Goal: Task Accomplishment & Management: Manage account settings

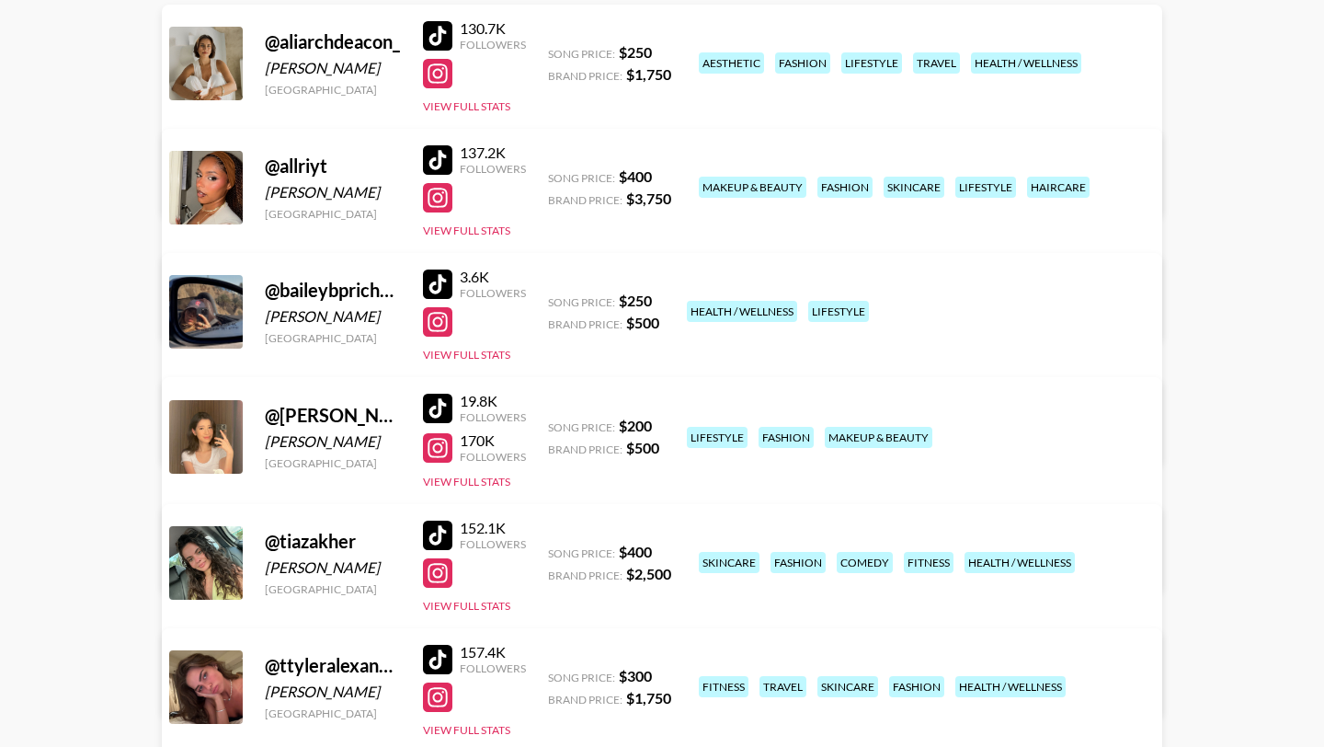
scroll to position [292, 0]
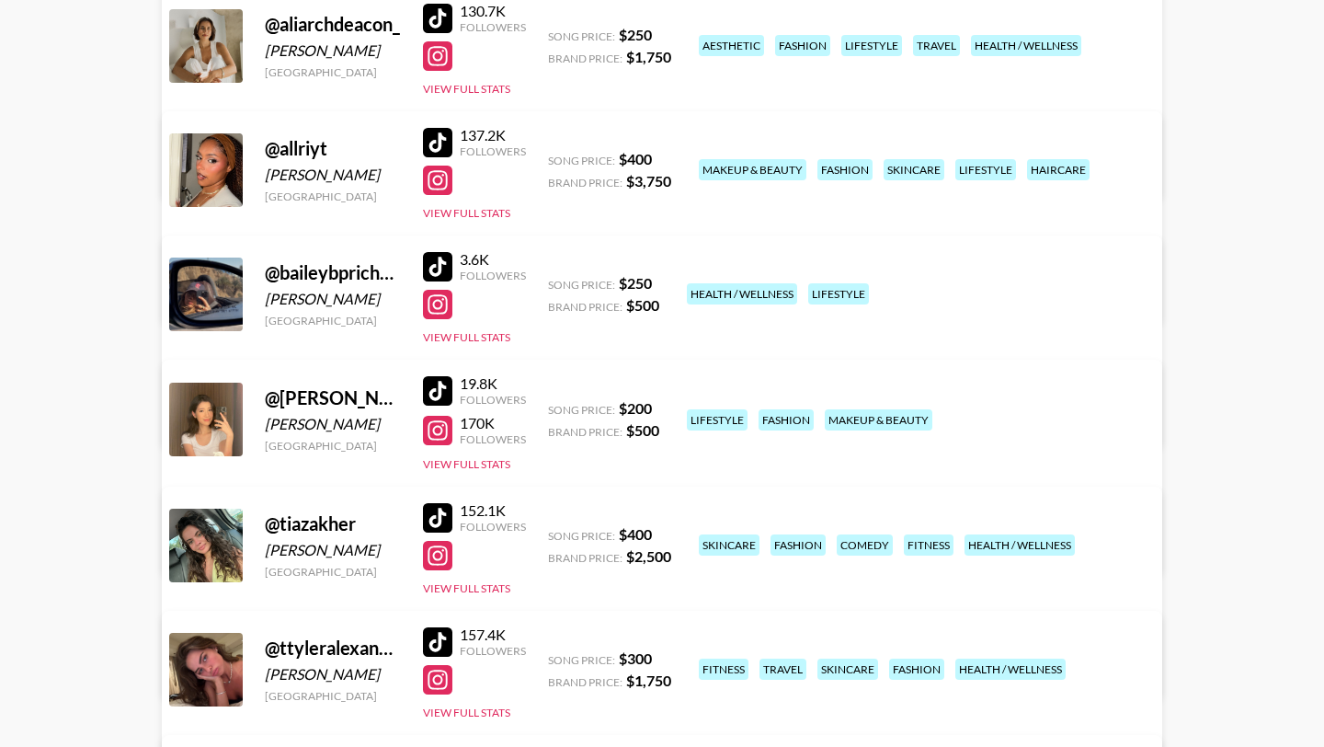
click at [441, 395] on div at bounding box center [437, 390] width 29 height 29
click at [444, 431] on div at bounding box center [437, 430] width 29 height 29
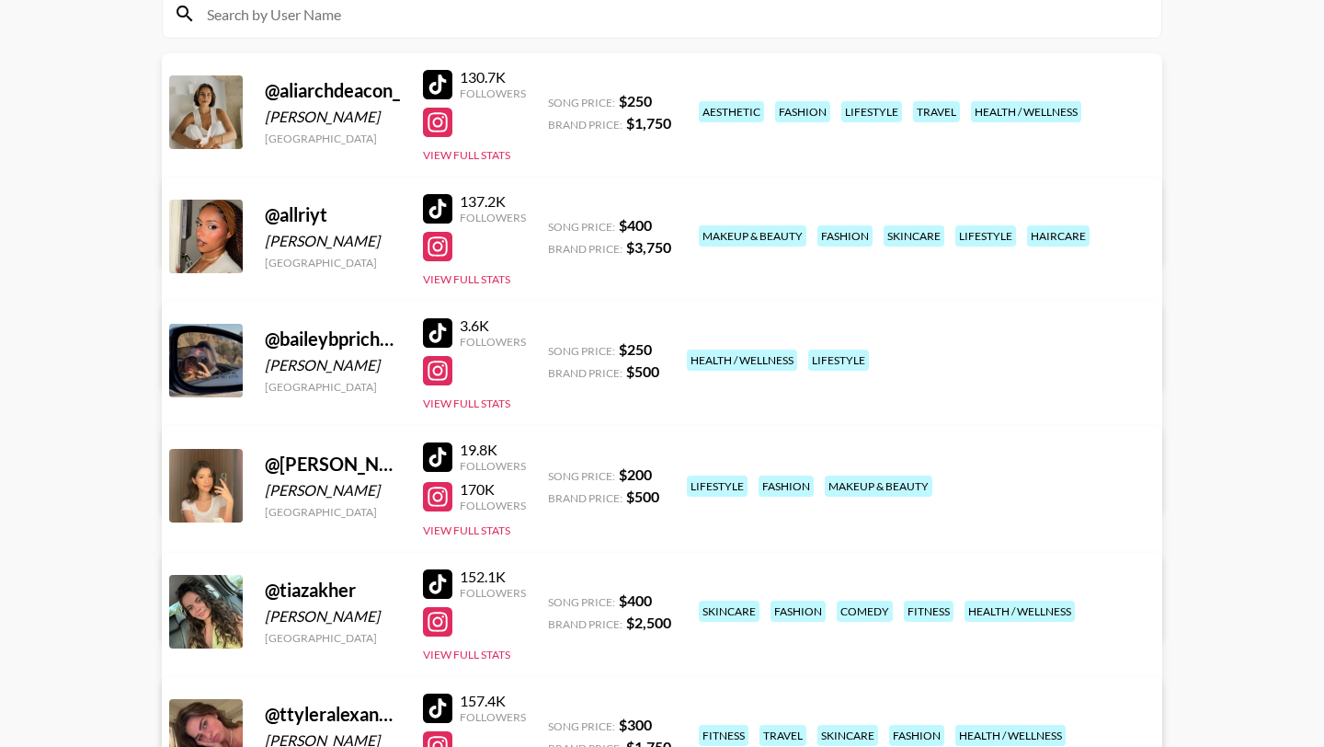
scroll to position [200, 0]
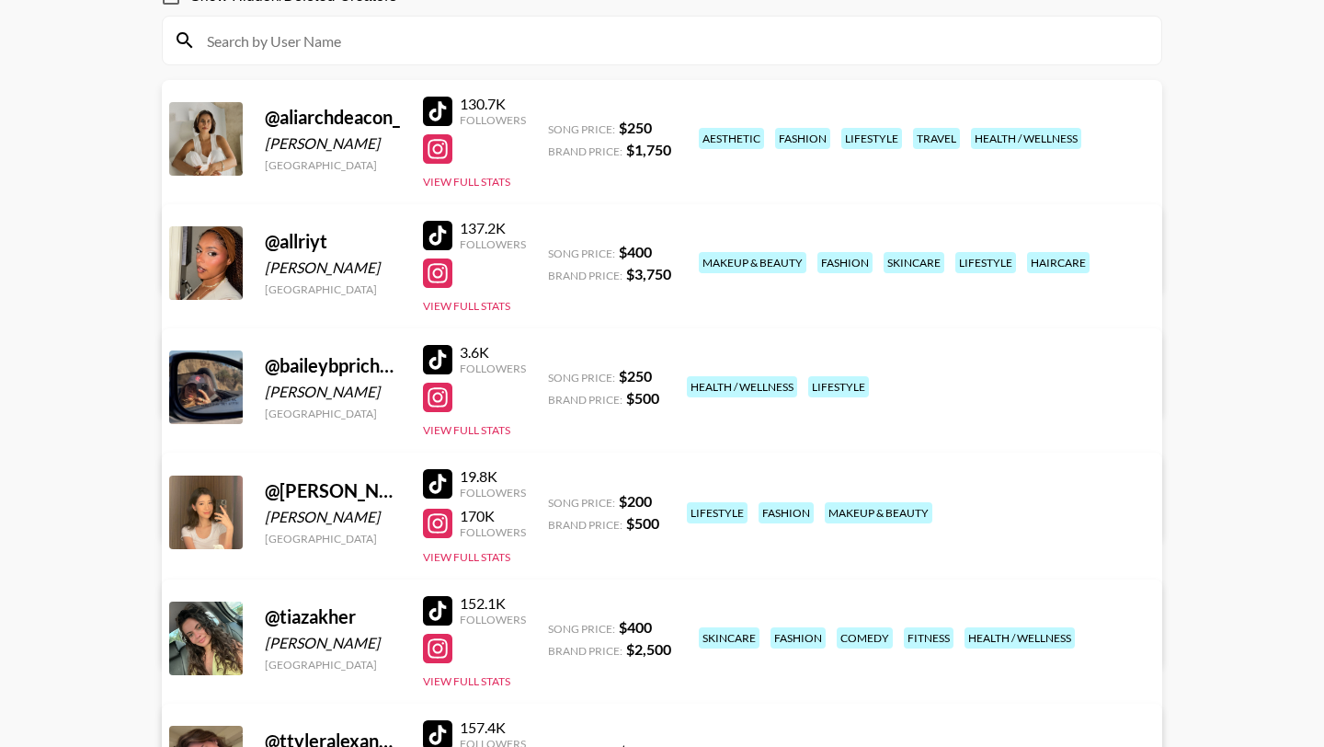
click at [86, 258] on main "Juliana Moreno 's Roster: Show Hidden/Deleted Creators @ aliarchdeacon_ Ali Arc…" at bounding box center [662, 597] width 1324 height 1446
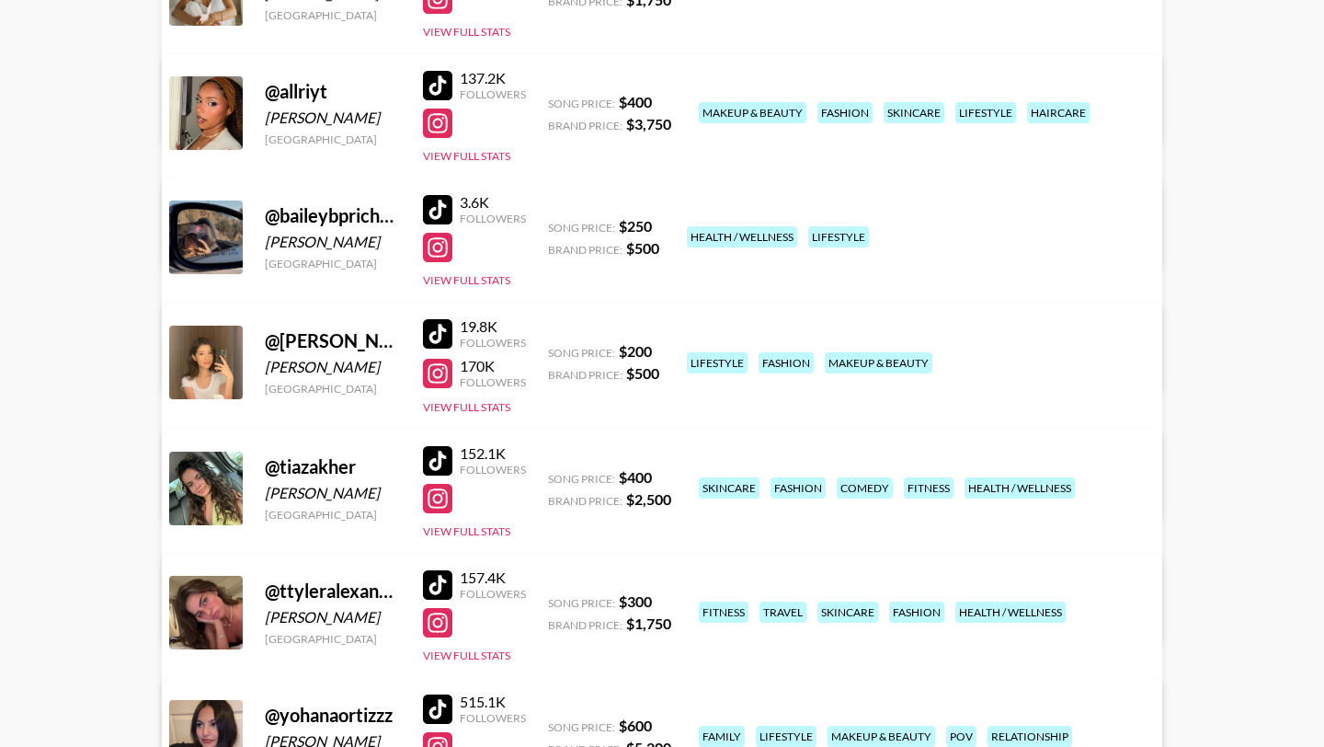
scroll to position [310, 0]
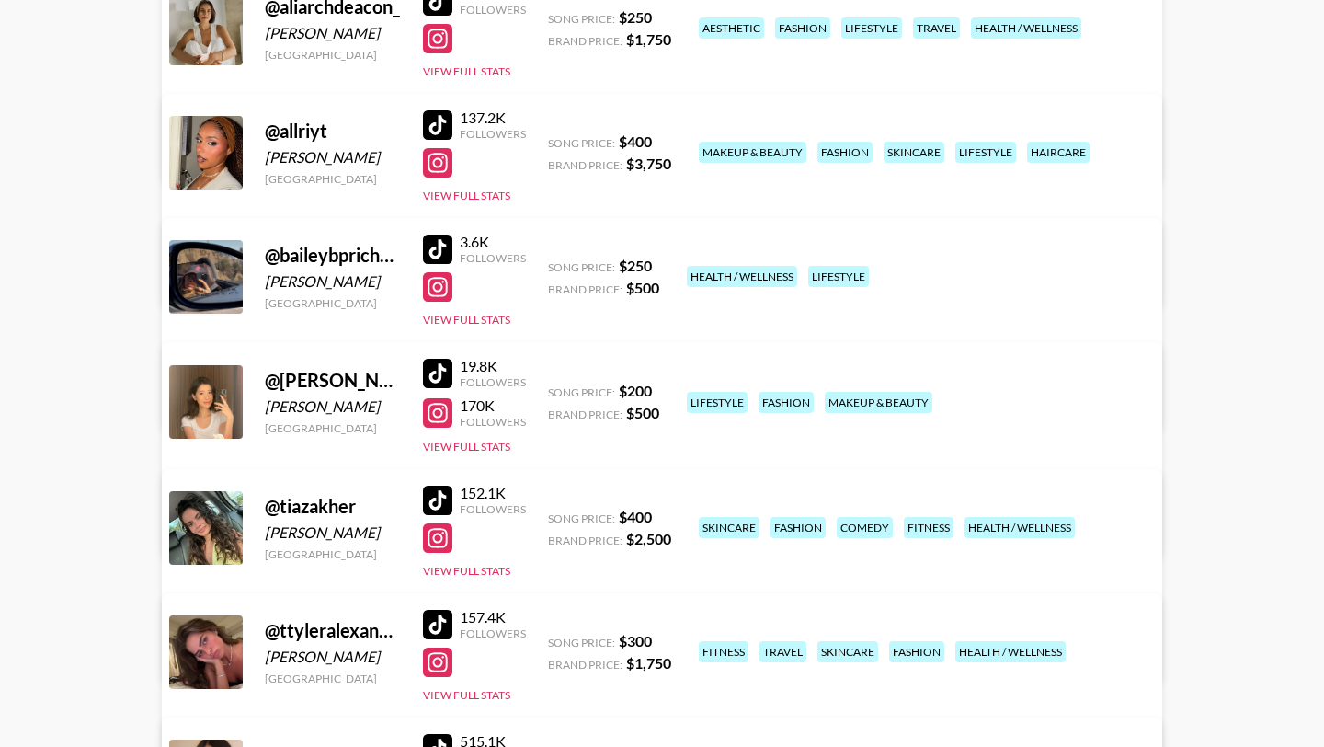
click at [442, 290] on div at bounding box center [437, 286] width 29 height 29
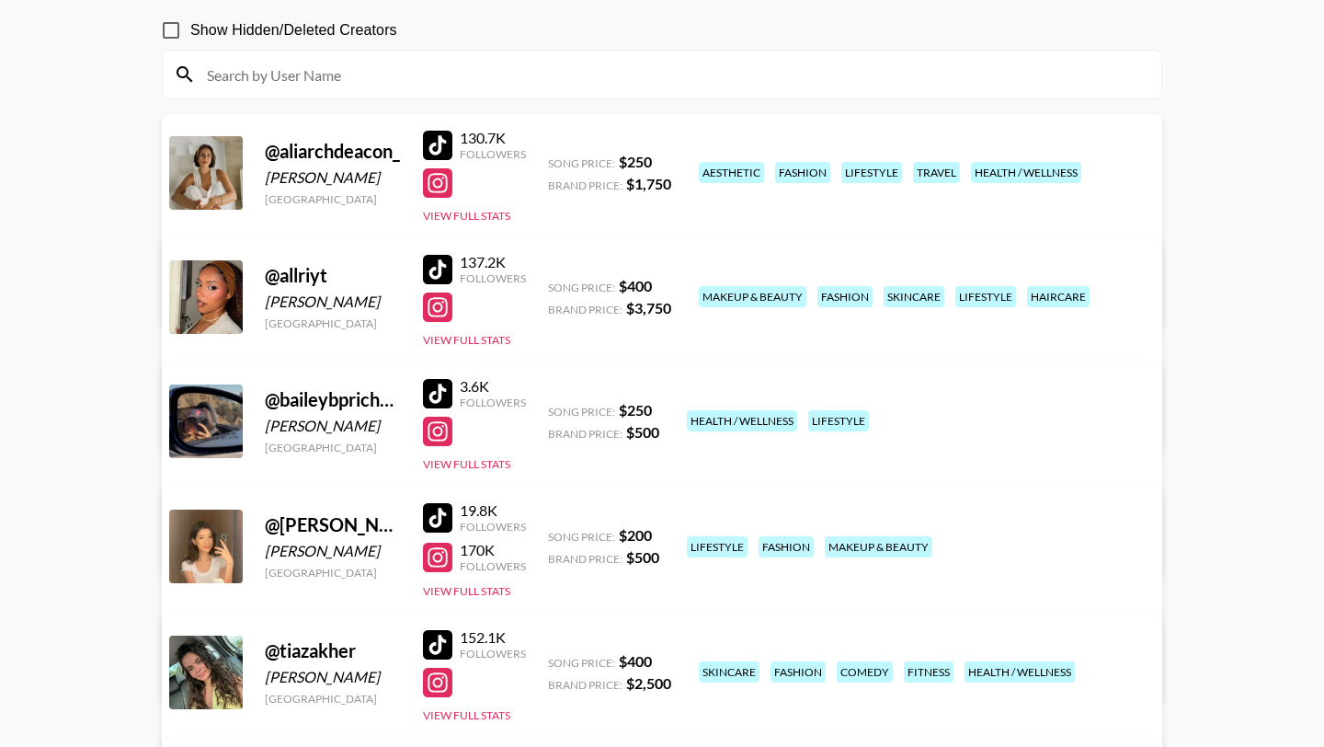
scroll to position [198, 0]
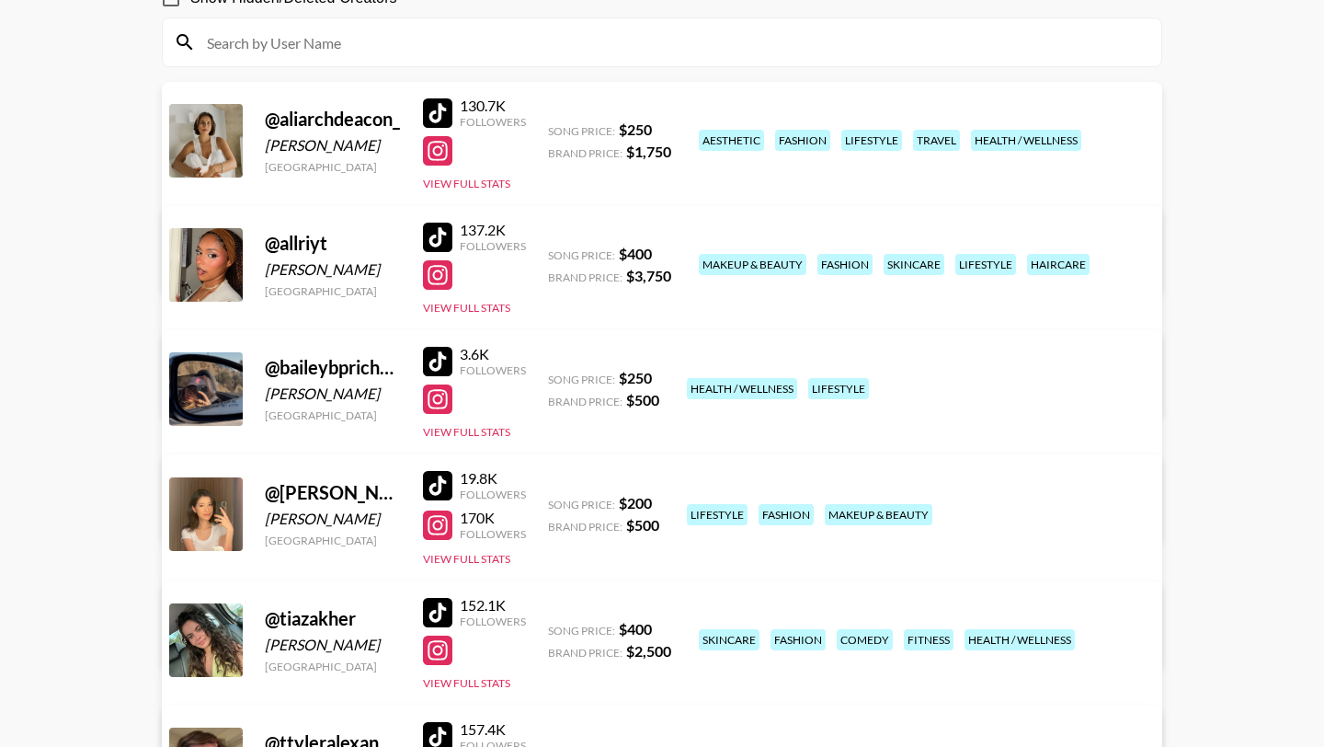
click at [449, 360] on div at bounding box center [437, 361] width 29 height 29
click at [669, 501] on link "View/Edit Details" at bounding box center [432, 510] width 474 height 18
click at [447, 359] on div at bounding box center [437, 361] width 29 height 29
click at [443, 404] on div at bounding box center [437, 398] width 29 height 29
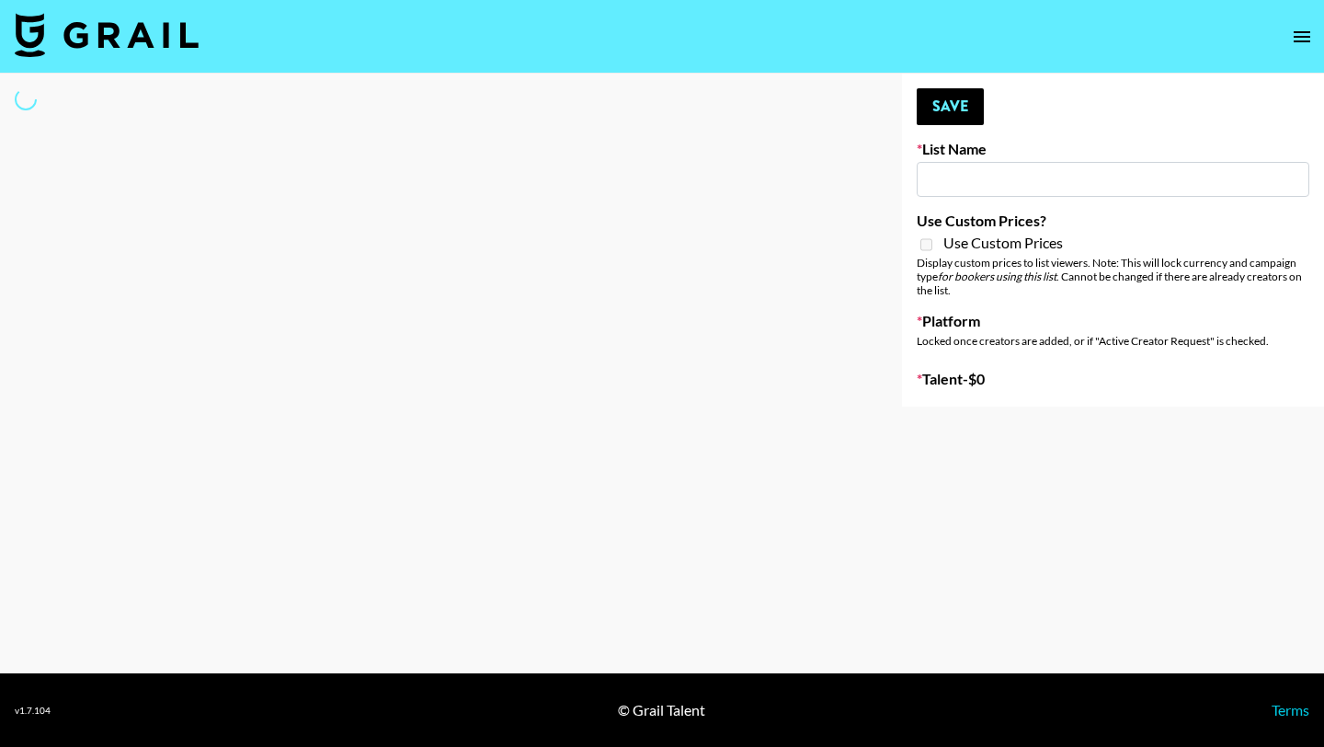
type input "SOS - [PERSON_NAME]"
select select "Song"
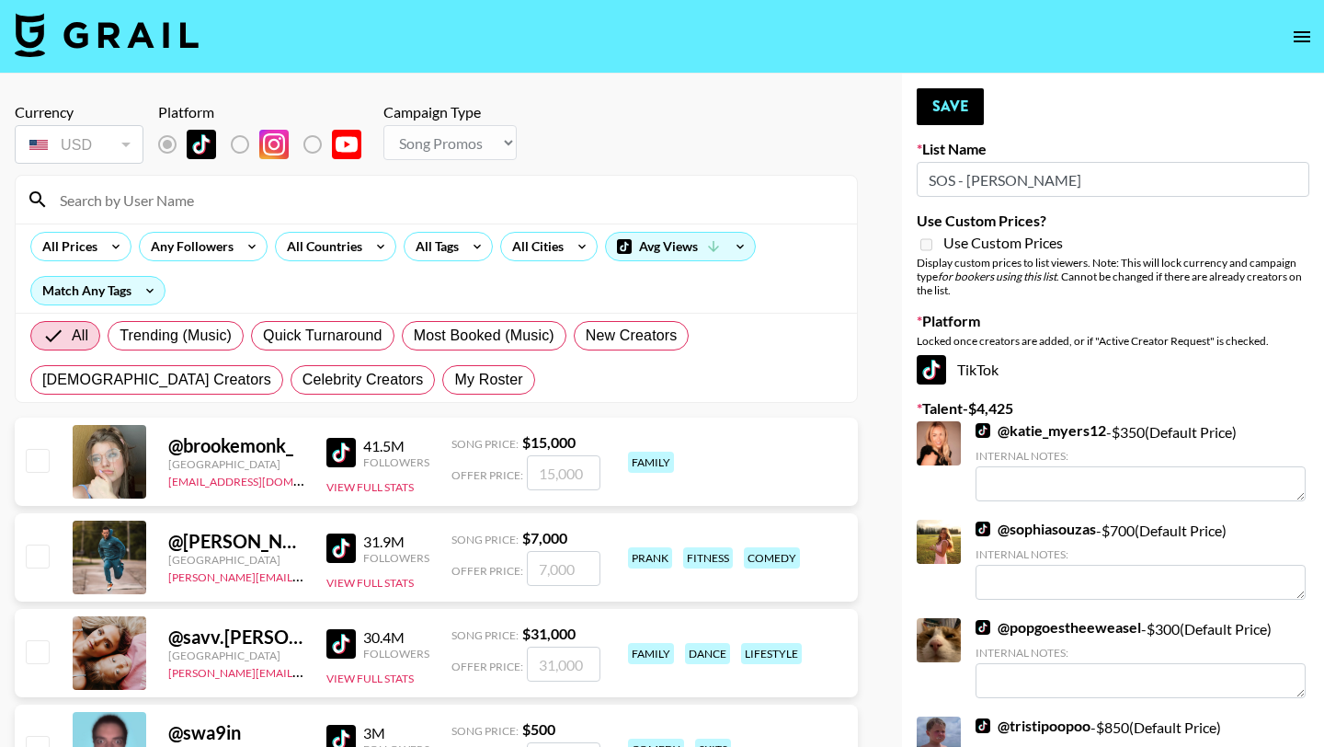
click at [179, 197] on input at bounding box center [447, 199] width 797 height 29
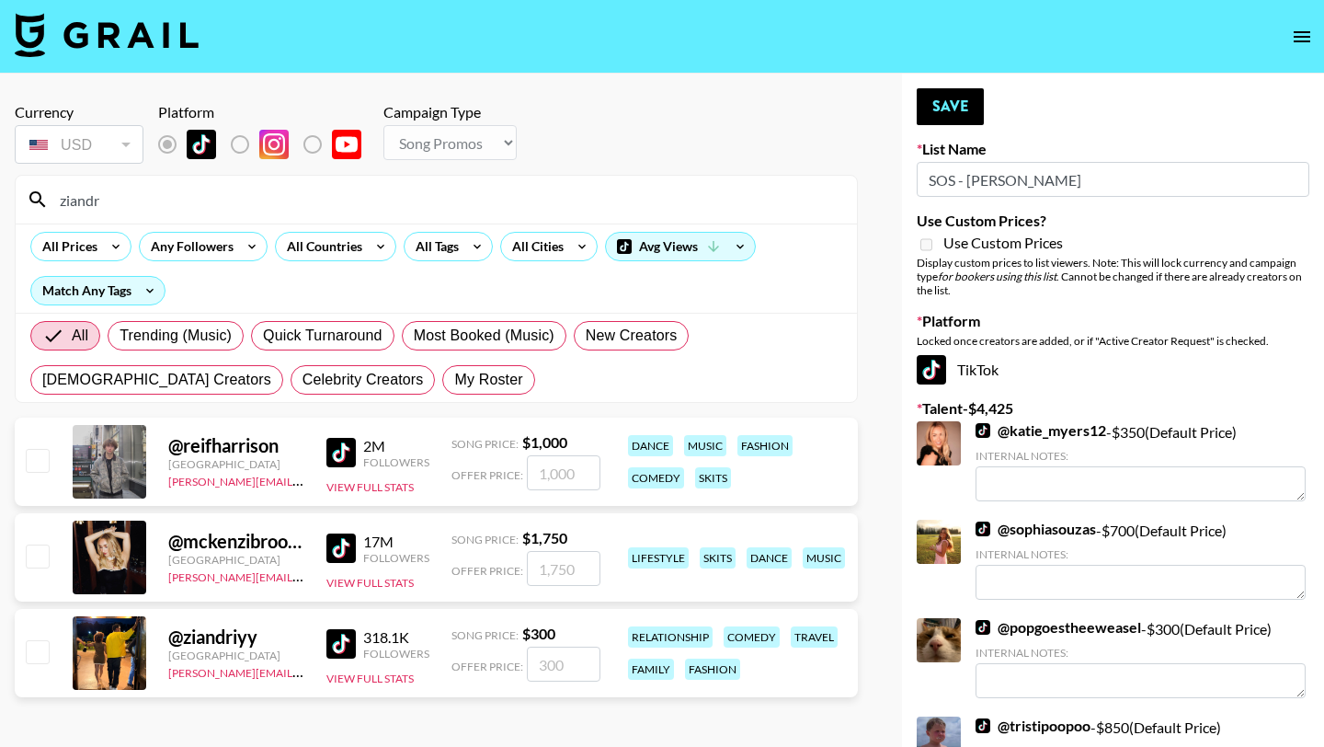
type input "ziandr"
click at [40, 654] on input "checkbox" at bounding box center [37, 651] width 22 height 22
checkbox input "true"
type input "300"
click at [937, 112] on button "Save" at bounding box center [950, 106] width 67 height 37
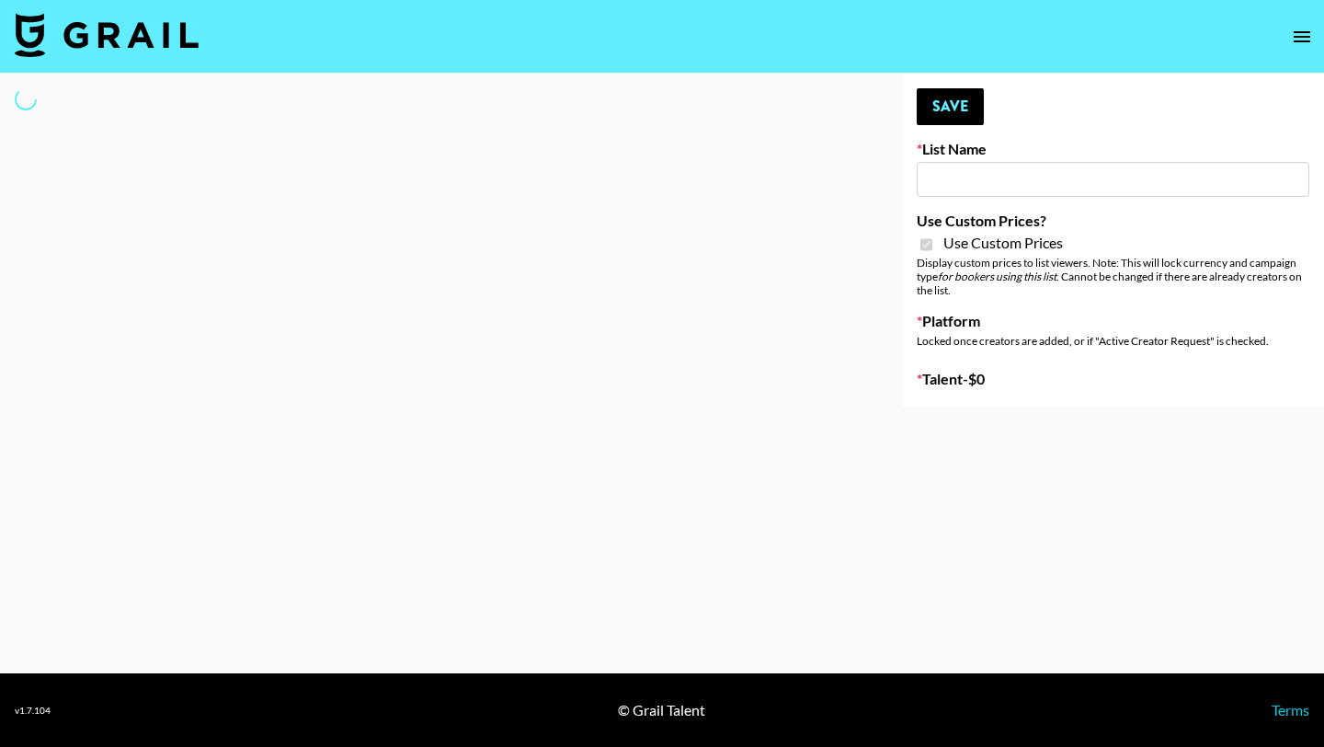
type input "Mirror HQ ([DATE])"
checkbox input "true"
select select "Brand"
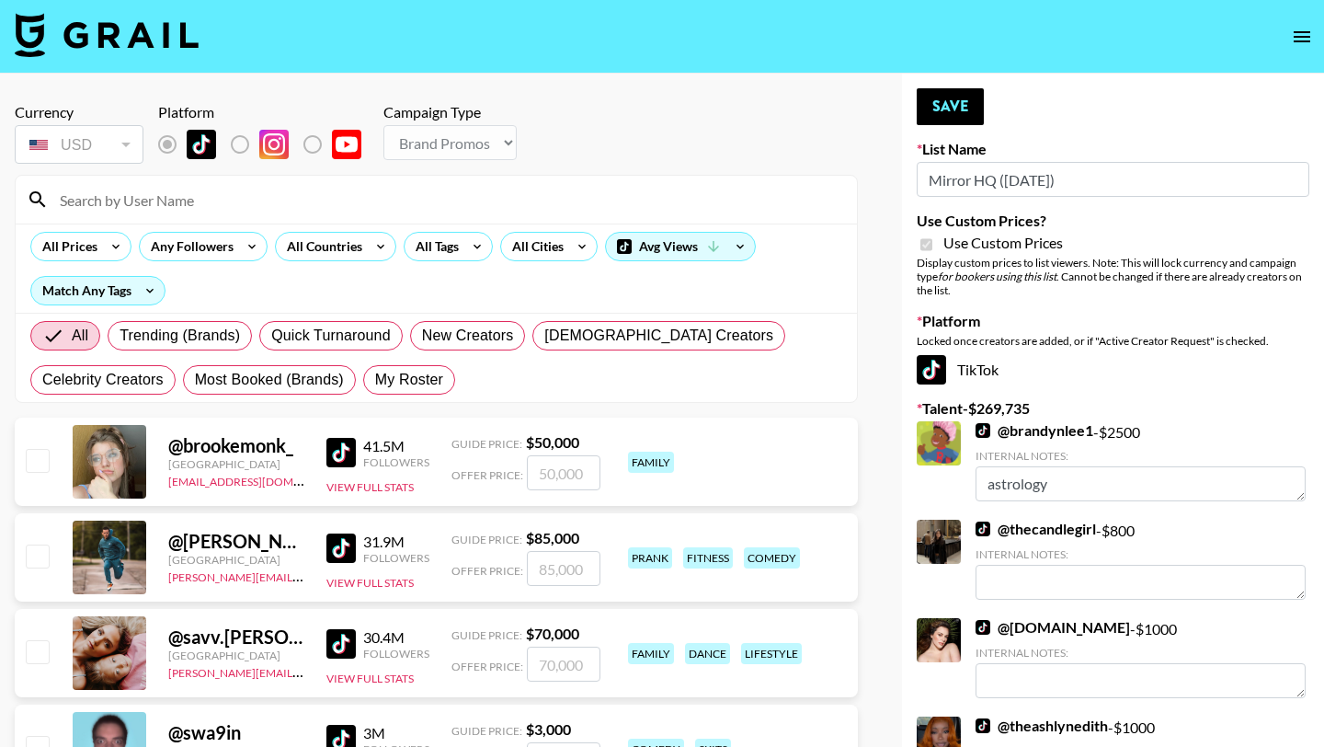
click at [181, 195] on input at bounding box center [447, 199] width 797 height 29
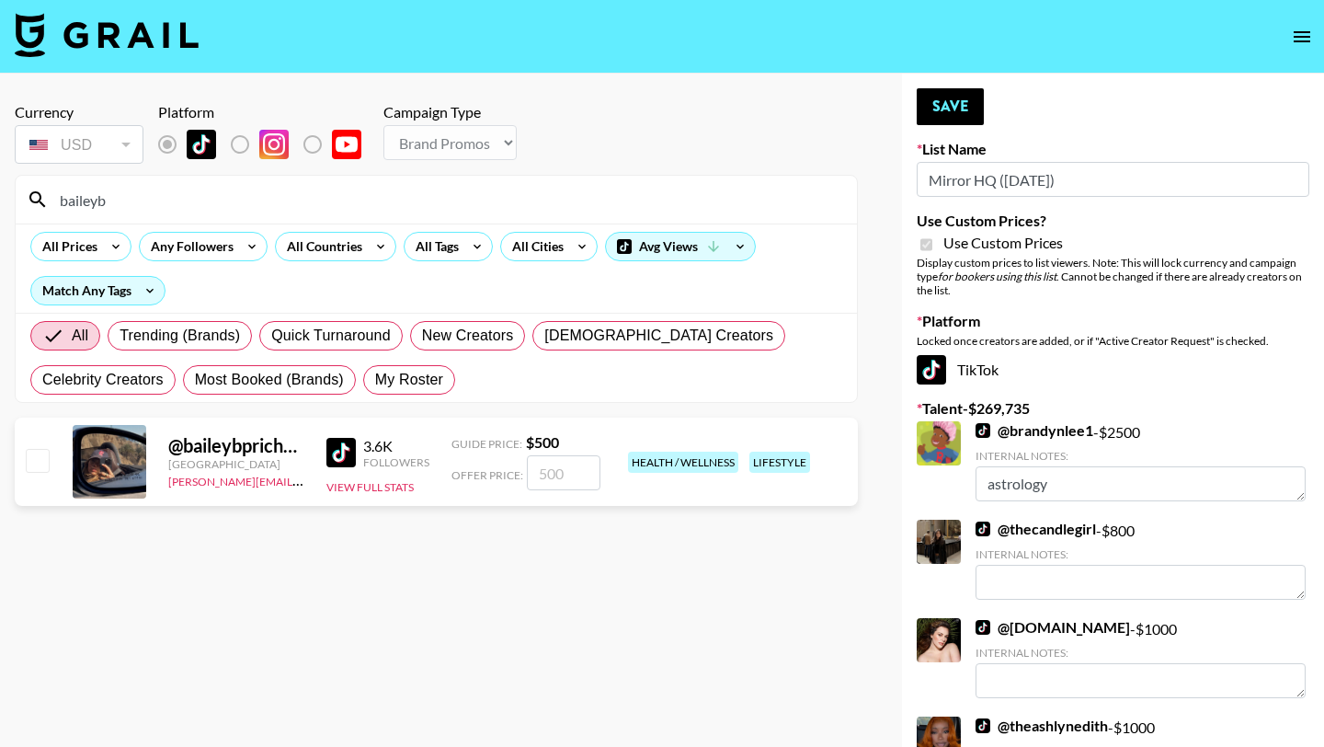
type input "baileyb"
click at [34, 461] on input "checkbox" at bounding box center [37, 460] width 22 height 22
checkbox input "true"
type input "500"
click at [958, 99] on button "Save" at bounding box center [950, 106] width 67 height 37
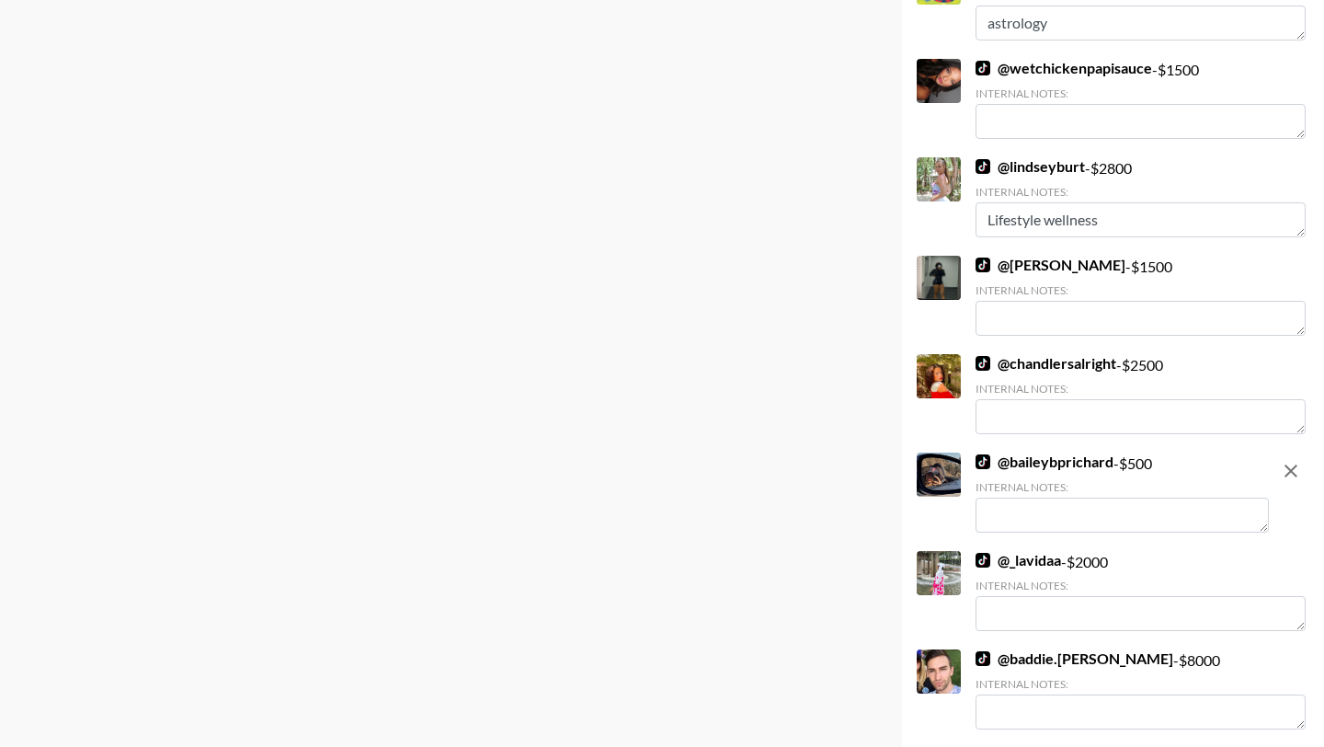
scroll to position [3862, 0]
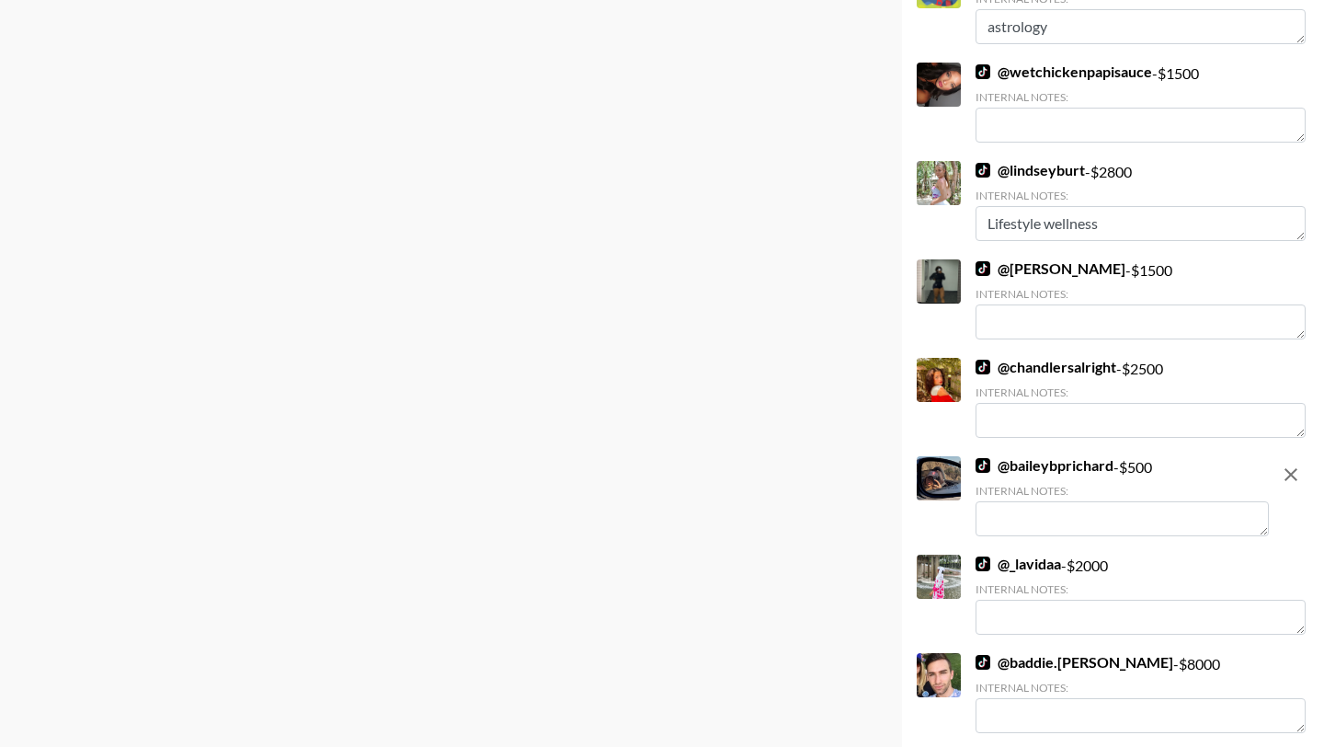
click at [1062, 514] on textarea at bounding box center [1122, 518] width 293 height 35
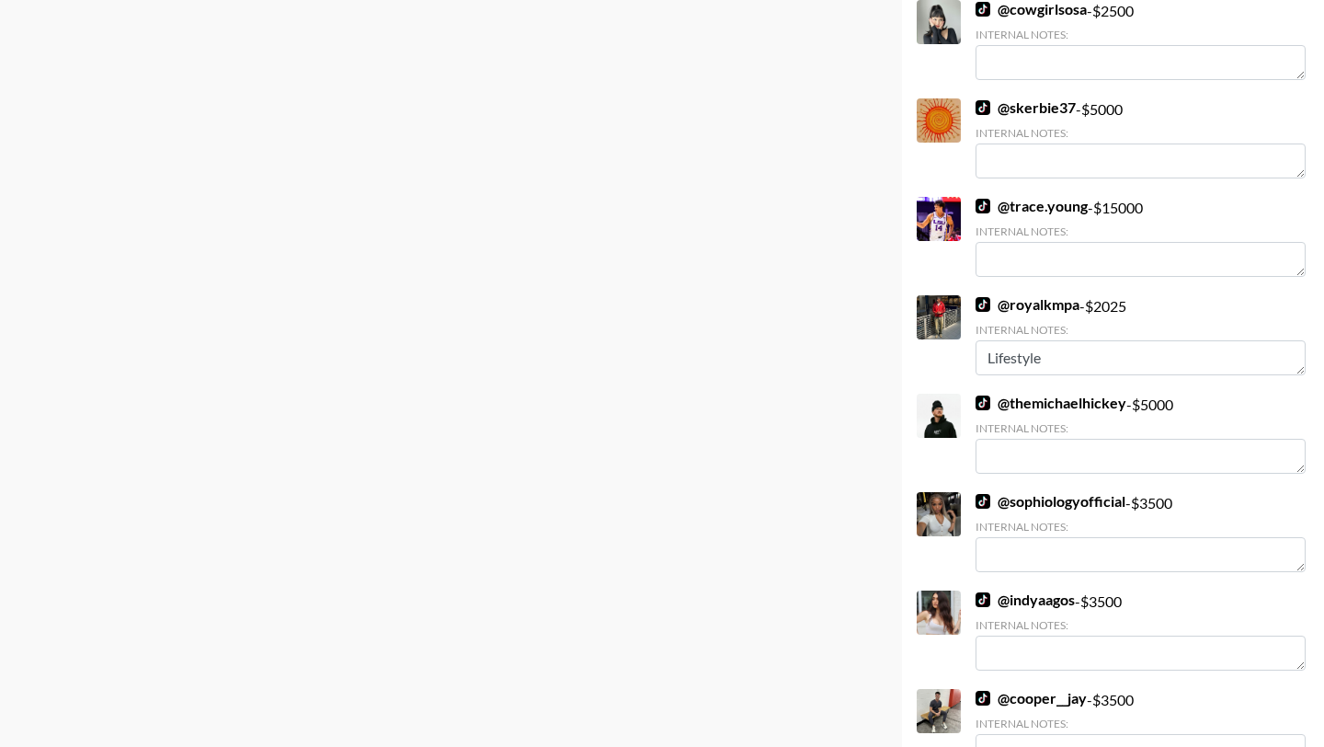
scroll to position [0, 0]
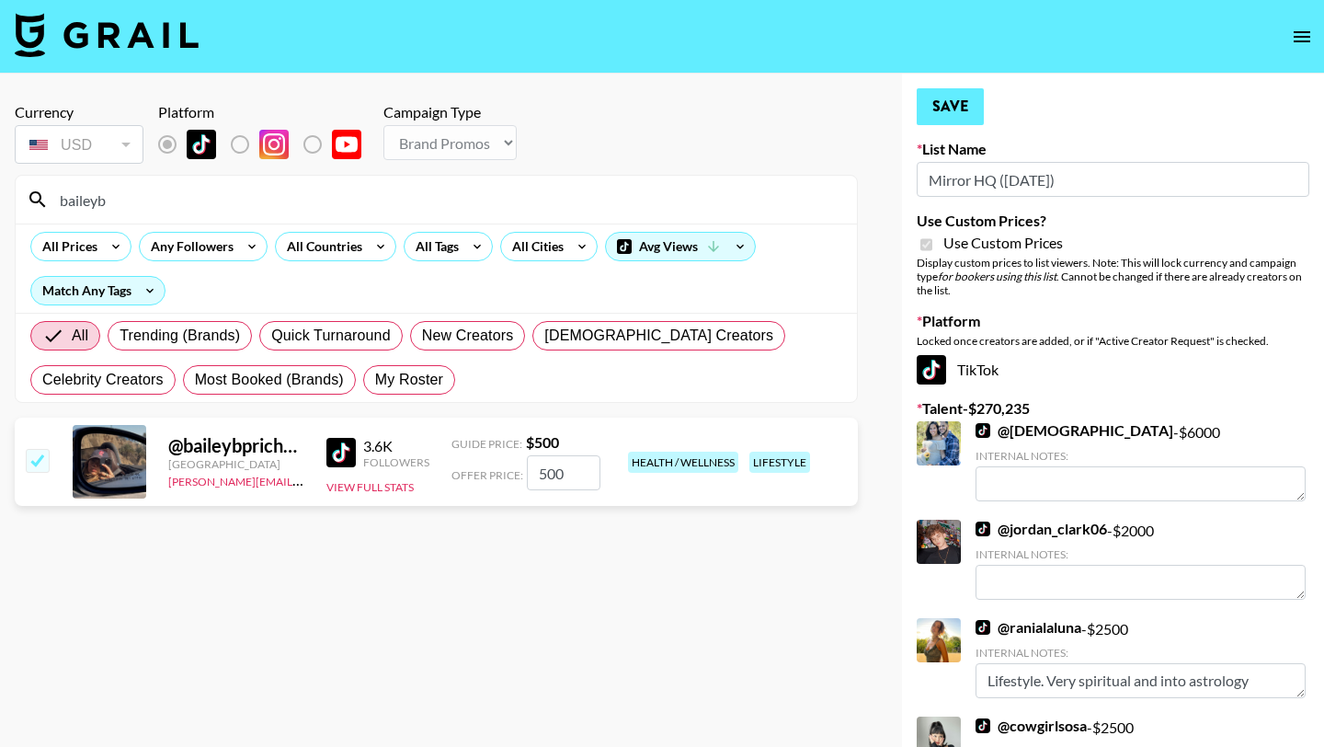
type textarea "lifestyle wellness"
click at [966, 109] on button "Save" at bounding box center [950, 106] width 67 height 37
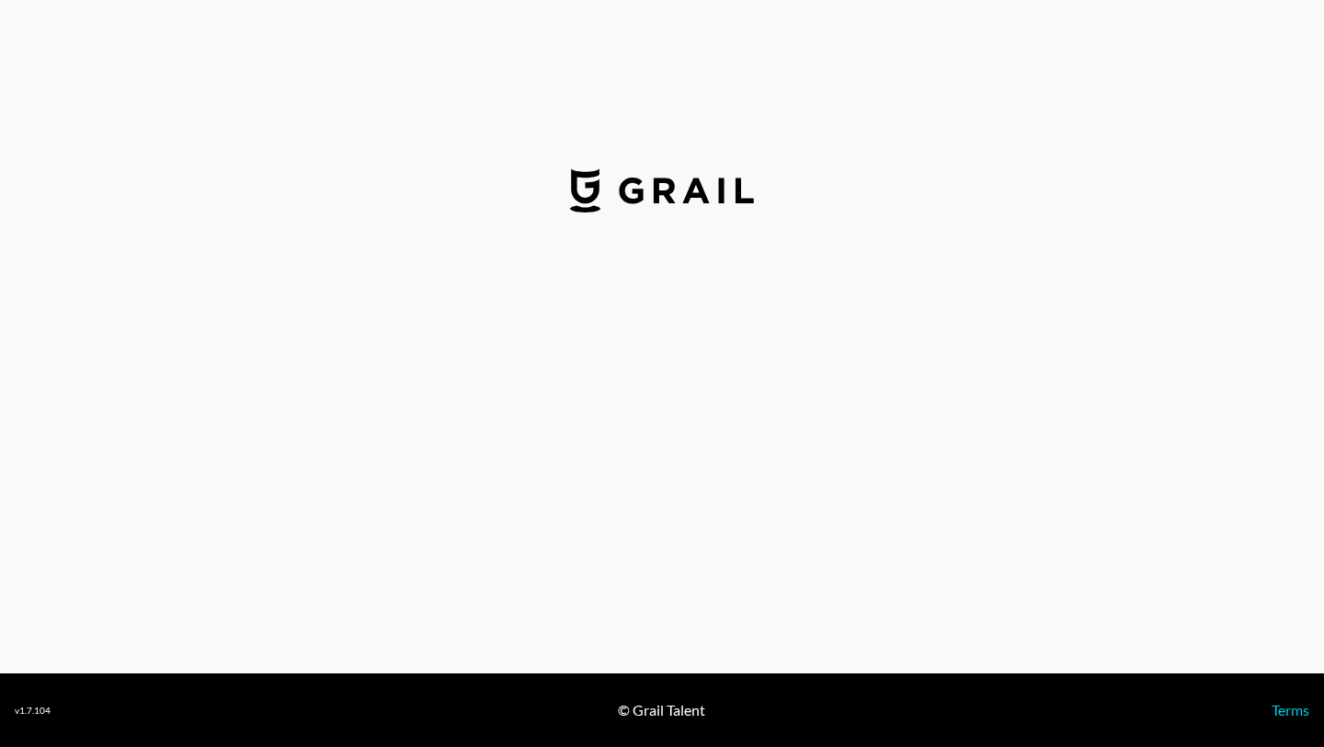
select select "USD"
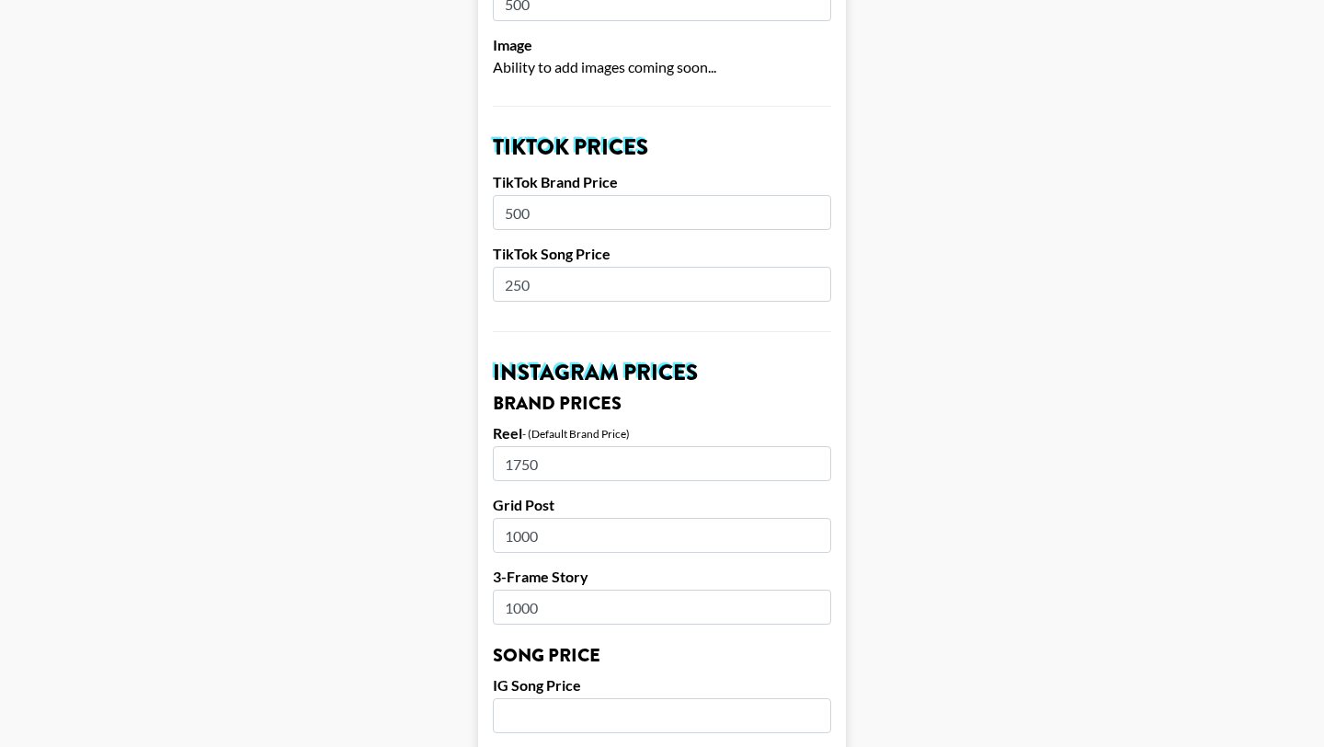
scroll to position [583, 0]
